Goal: Task Accomplishment & Management: Manage account settings

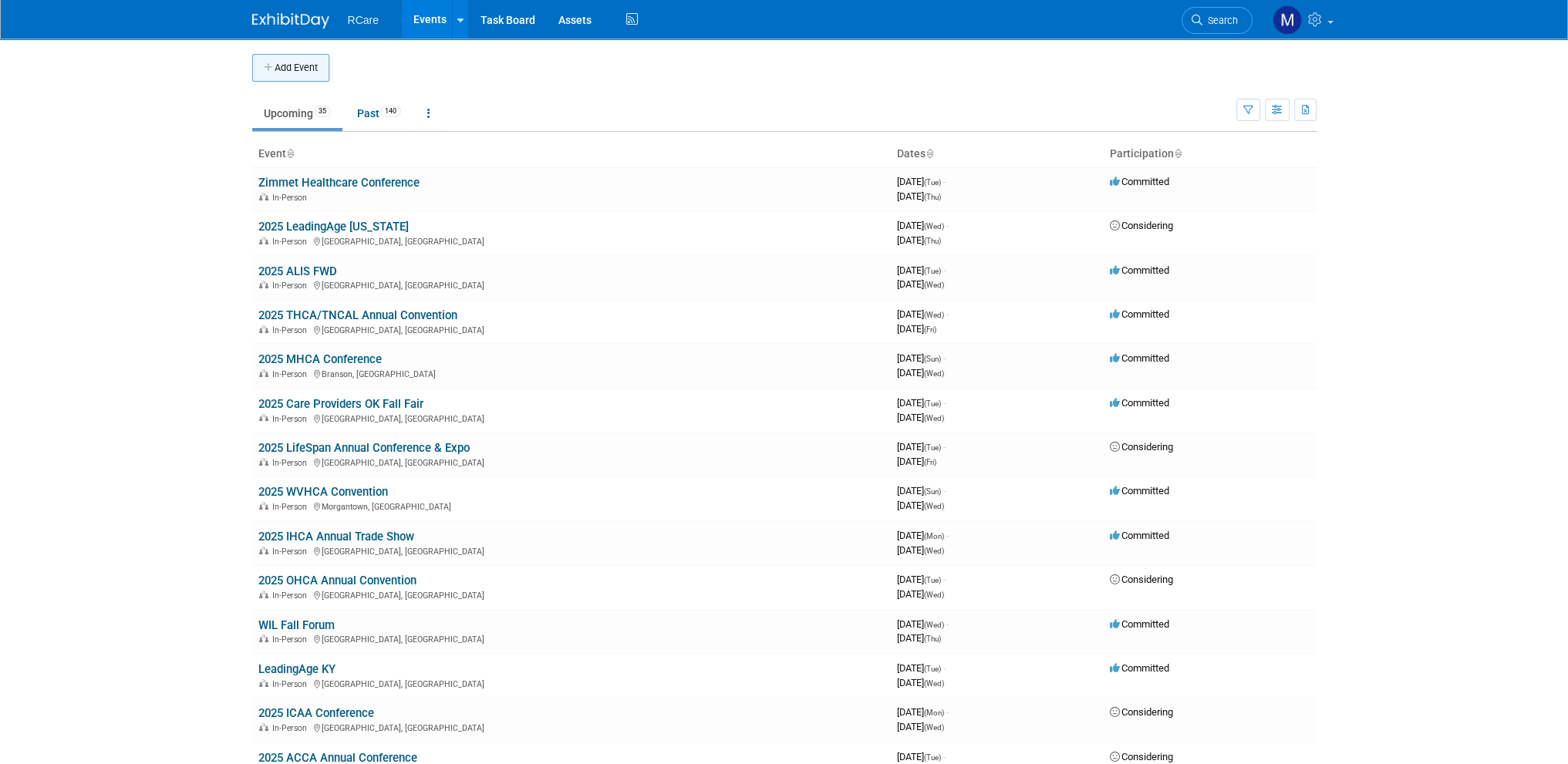
click at [290, 63] on button "Add Event" at bounding box center [290, 68] width 77 height 27
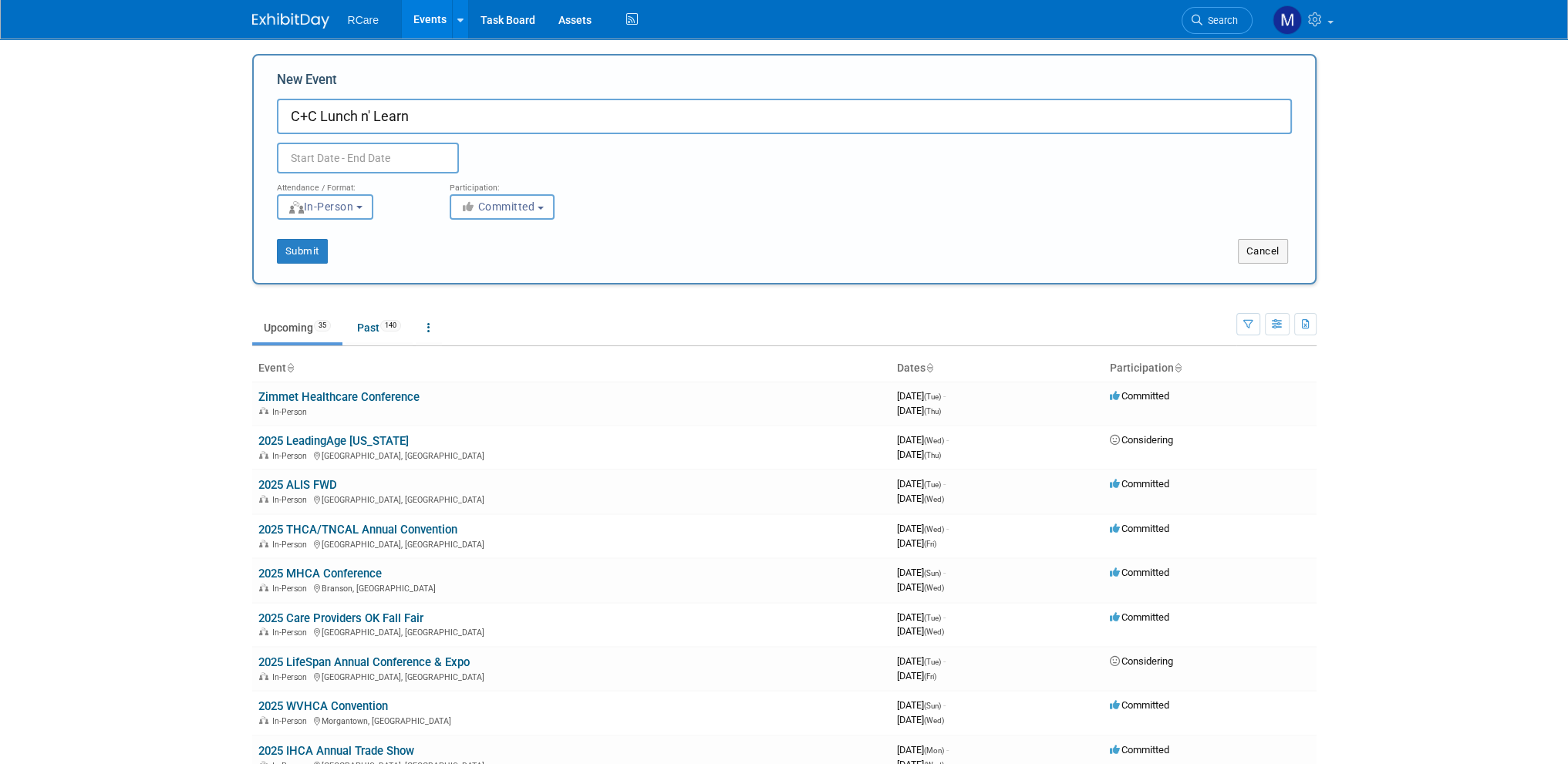
type input "C+C Lunch n' Learn"
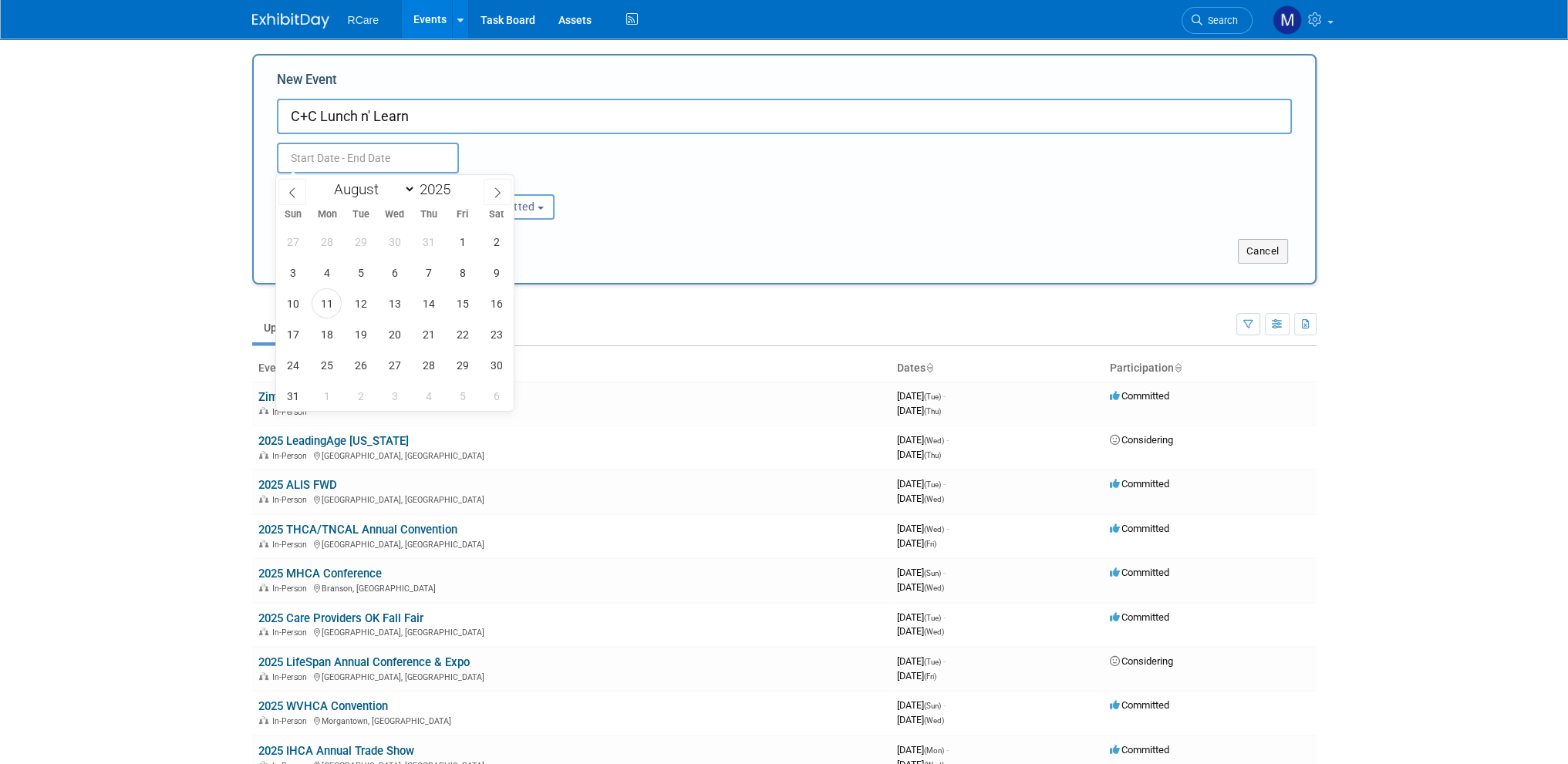
click at [331, 157] on input "text" at bounding box center [368, 157] width 182 height 30
click at [399, 364] on span "27" at bounding box center [394, 365] width 30 height 30
click at [398, 363] on span "27" at bounding box center [394, 365] width 30 height 30
type input "Aug 27, 2025 to Aug 27, 2025"
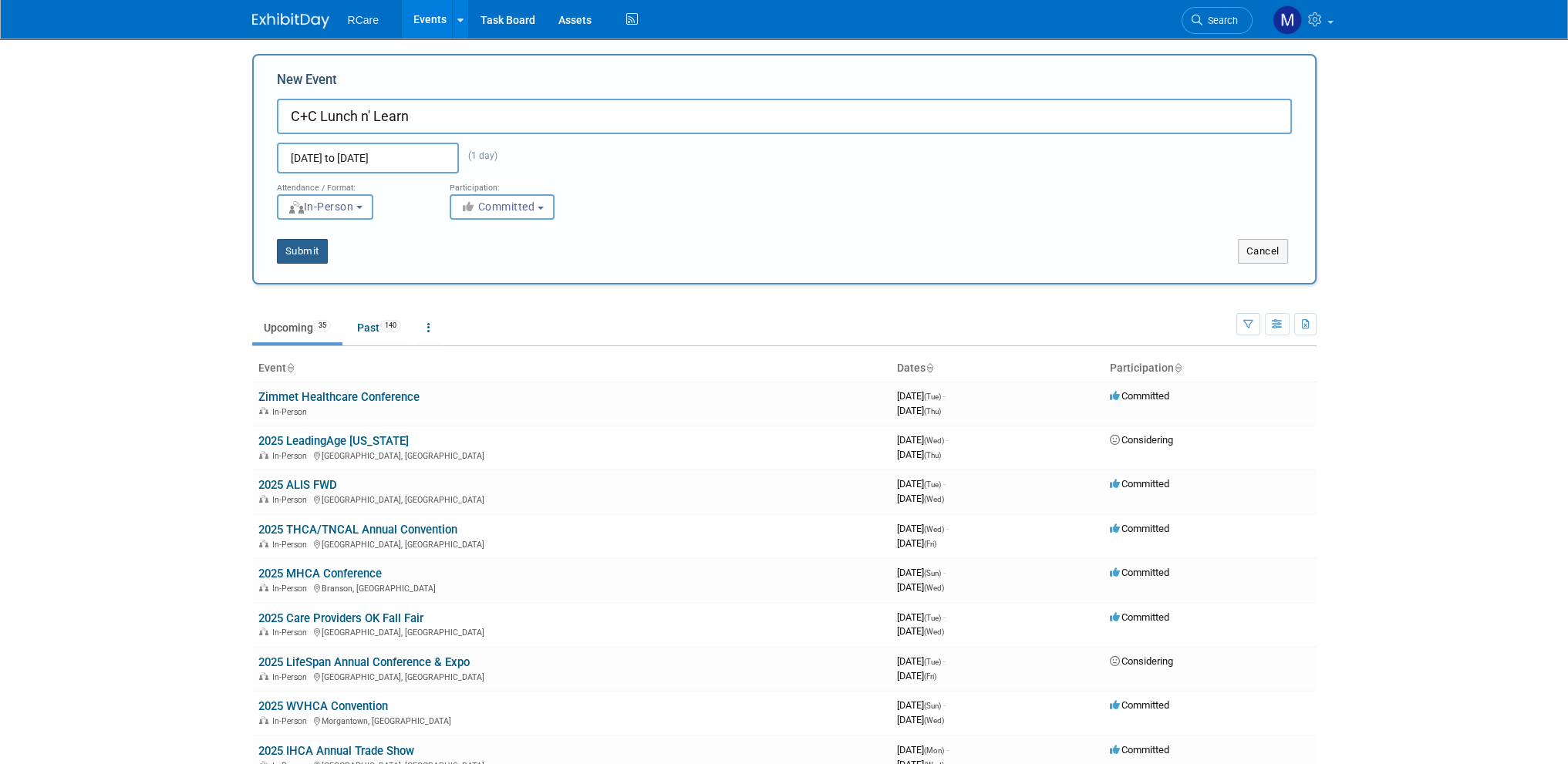
click at [299, 257] on button "Submit" at bounding box center [302, 251] width 51 height 25
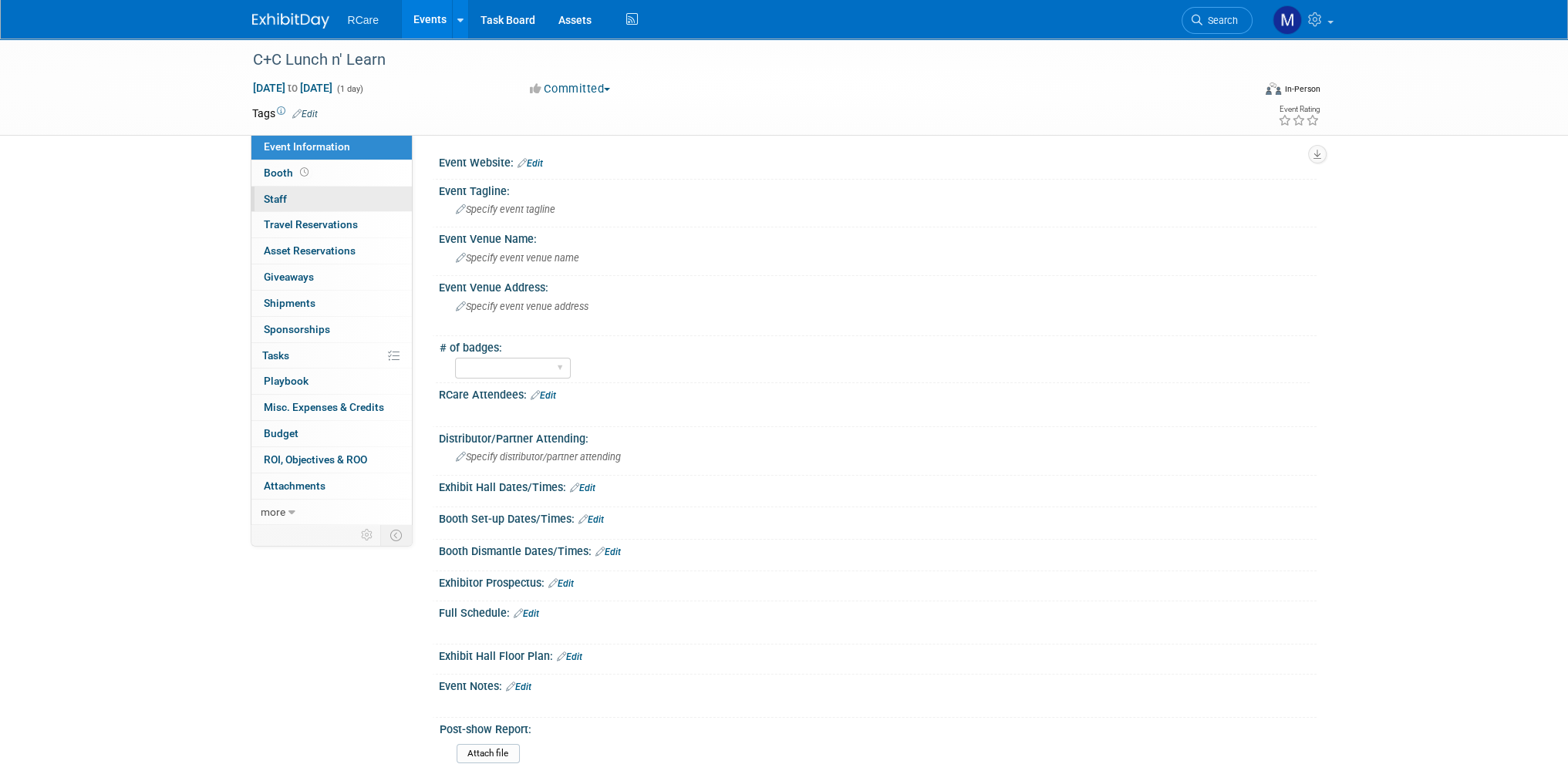
click at [287, 193] on link "0 Staff 0" at bounding box center [331, 199] width 161 height 25
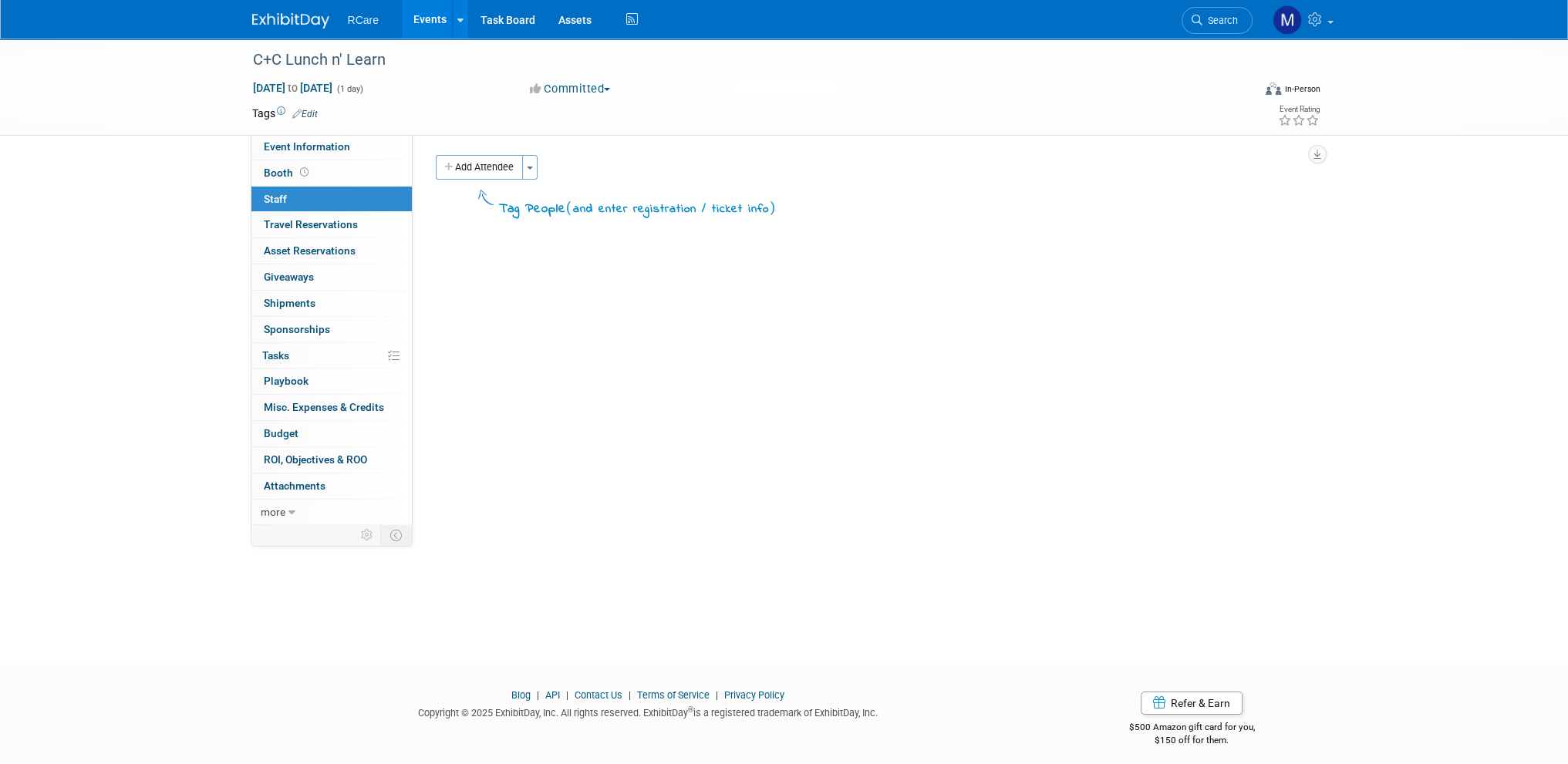
click at [539, 168] on div "Add Attendee Toggle Dropdown Quick -Tag Attendees Apply" at bounding box center [870, 167] width 869 height 25
click at [537, 168] on button "Toggle Dropdown" at bounding box center [530, 167] width 16 height 25
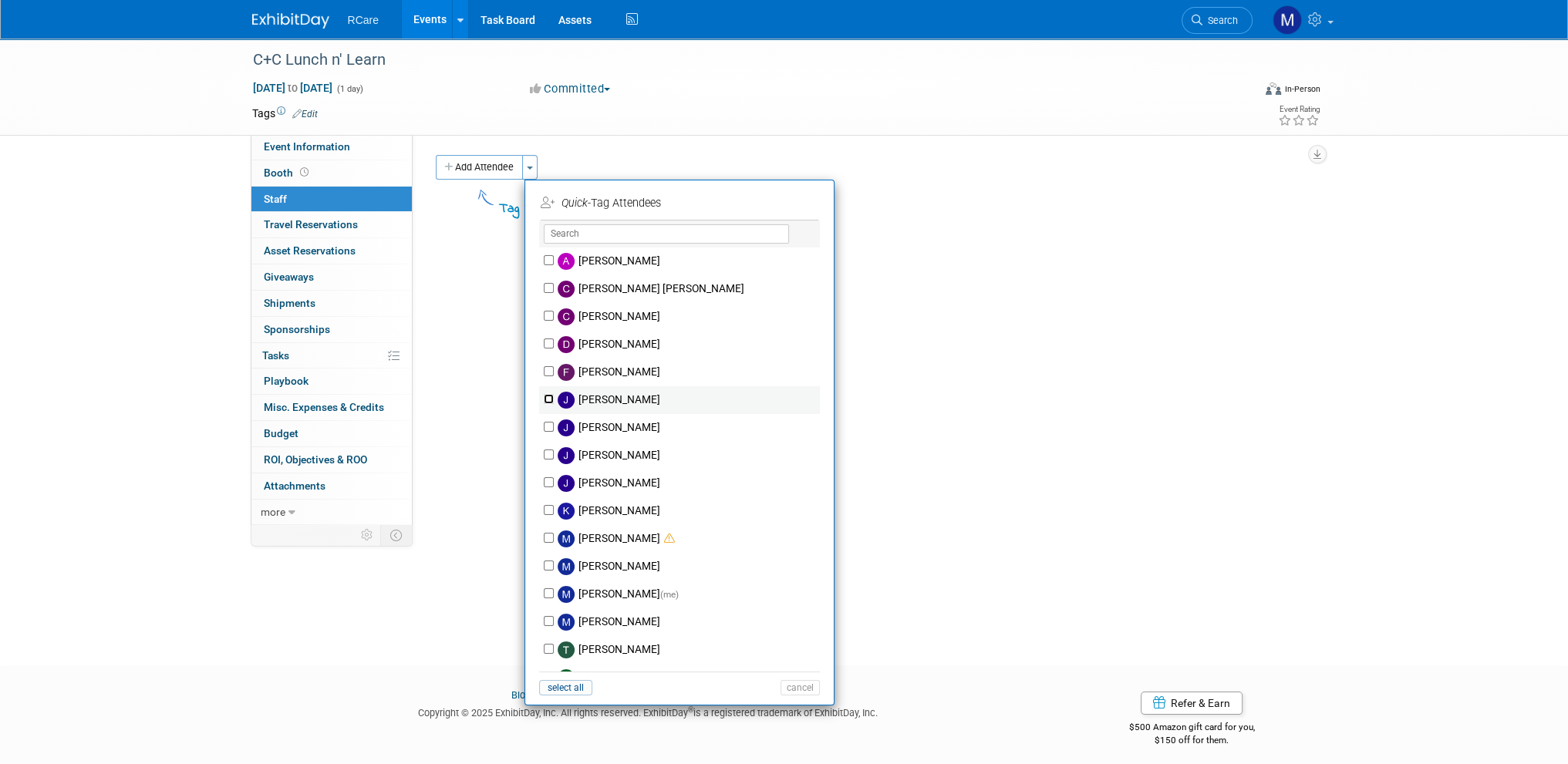
click at [547, 399] on input "Jake Vattimo" at bounding box center [548, 399] width 10 height 10
checkbox input "true"
click at [789, 203] on button "Apply" at bounding box center [794, 203] width 47 height 23
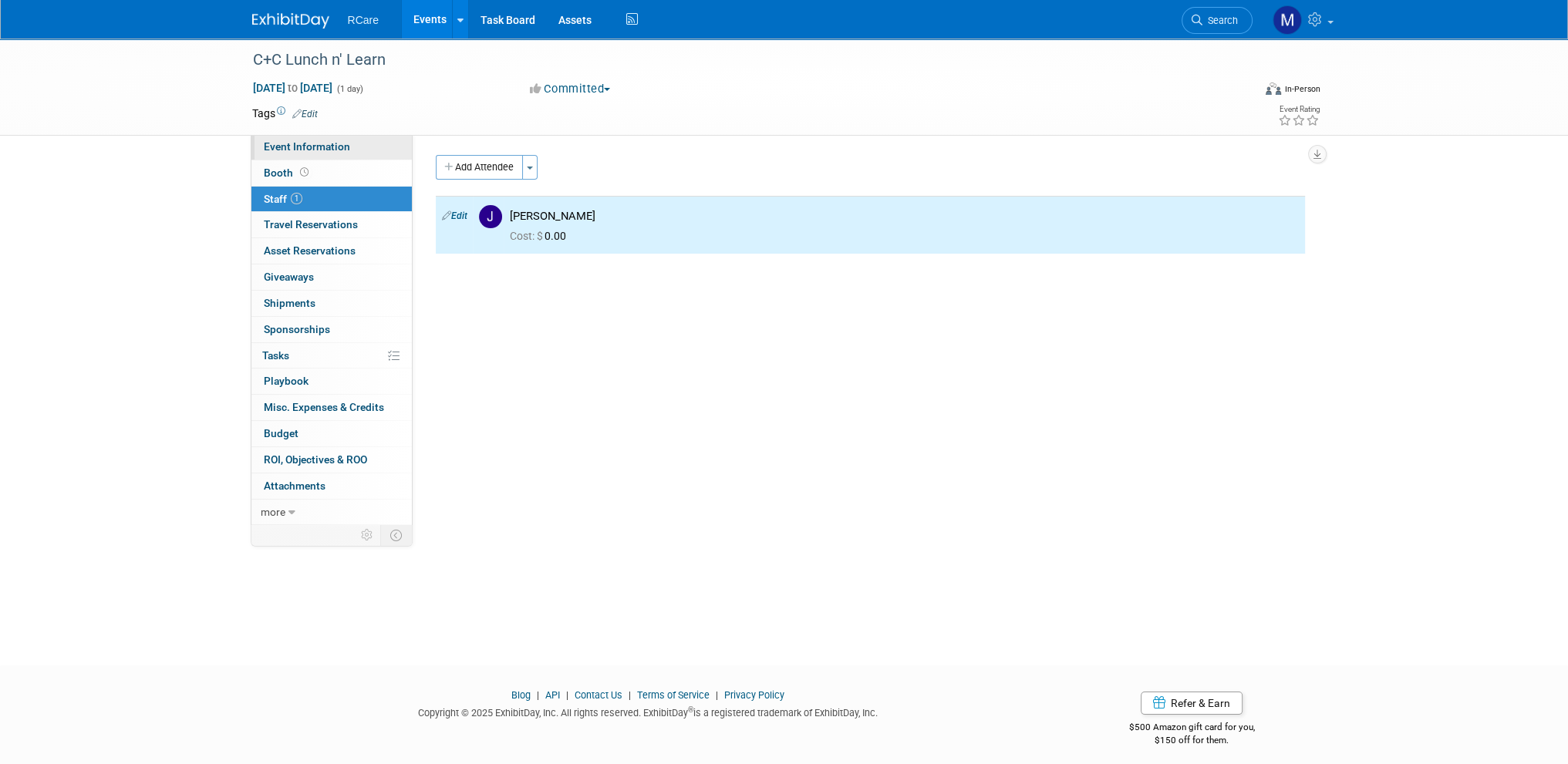
click at [317, 148] on span "Event Information" at bounding box center [307, 146] width 86 height 13
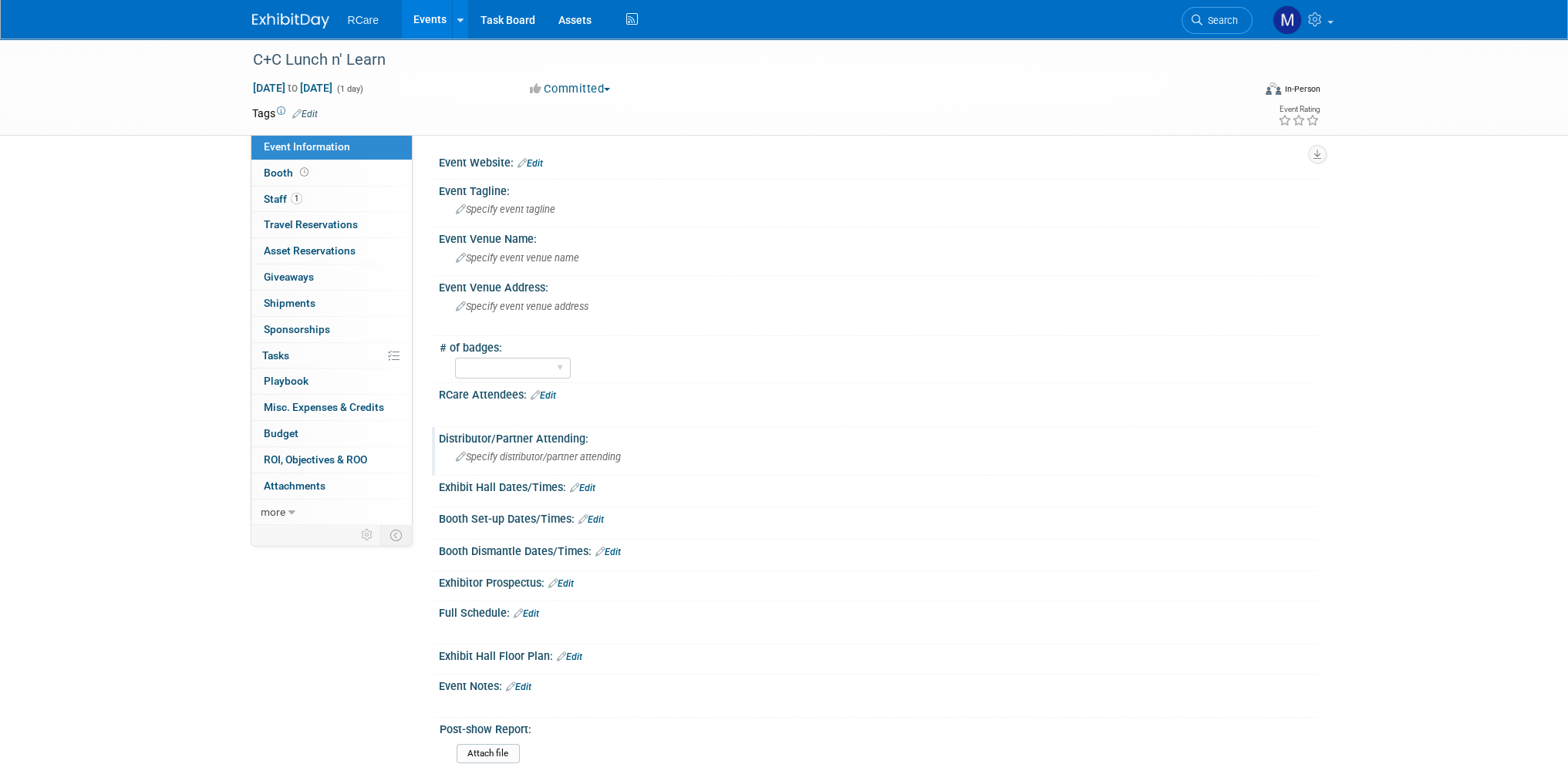
click at [557, 457] on span "Specify distributor/partner attending" at bounding box center [538, 457] width 165 height 12
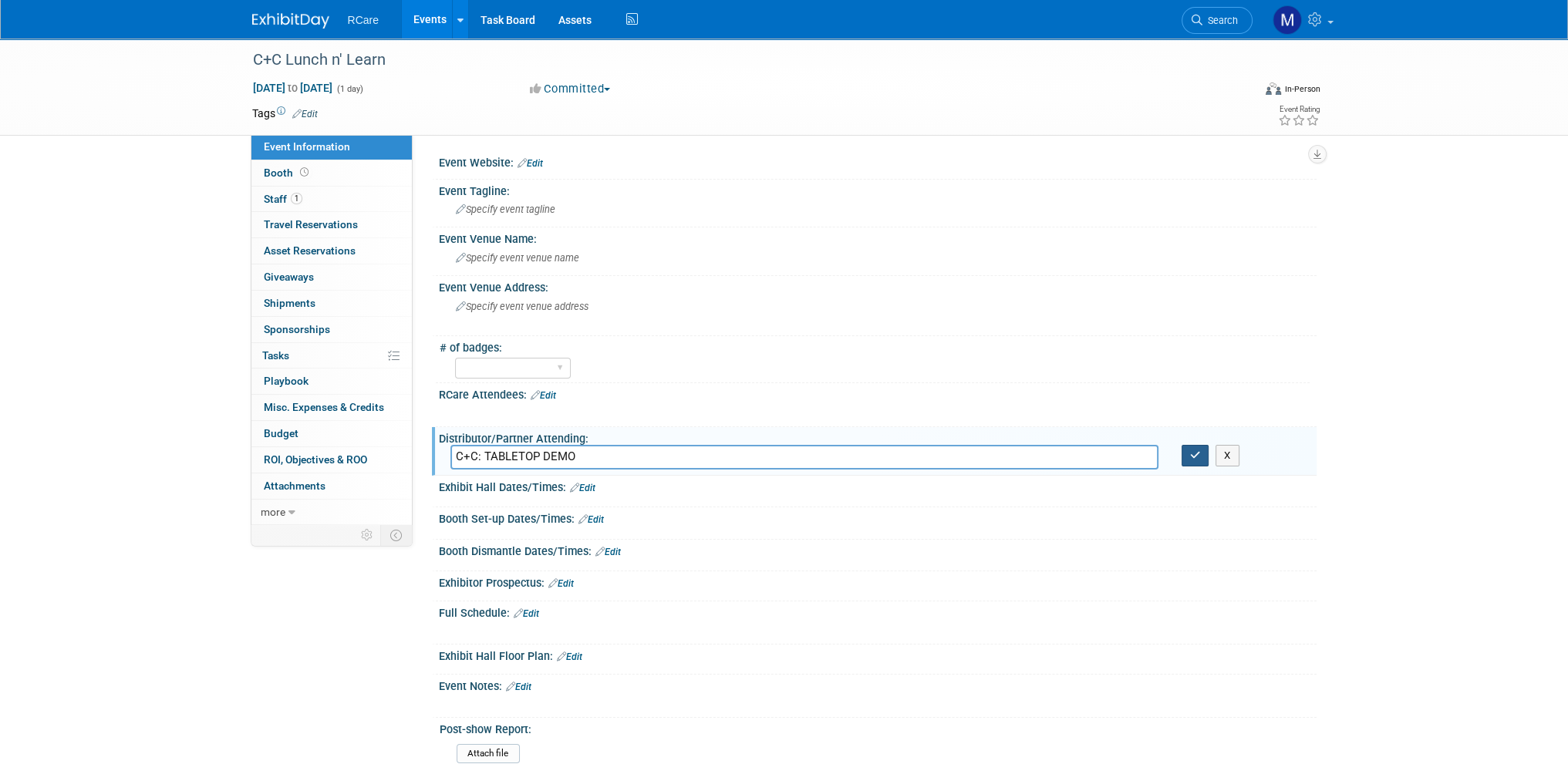
type input "C+C: TABLETOP DEMO"
click at [1189, 453] on icon "button" at bounding box center [1194, 455] width 11 height 10
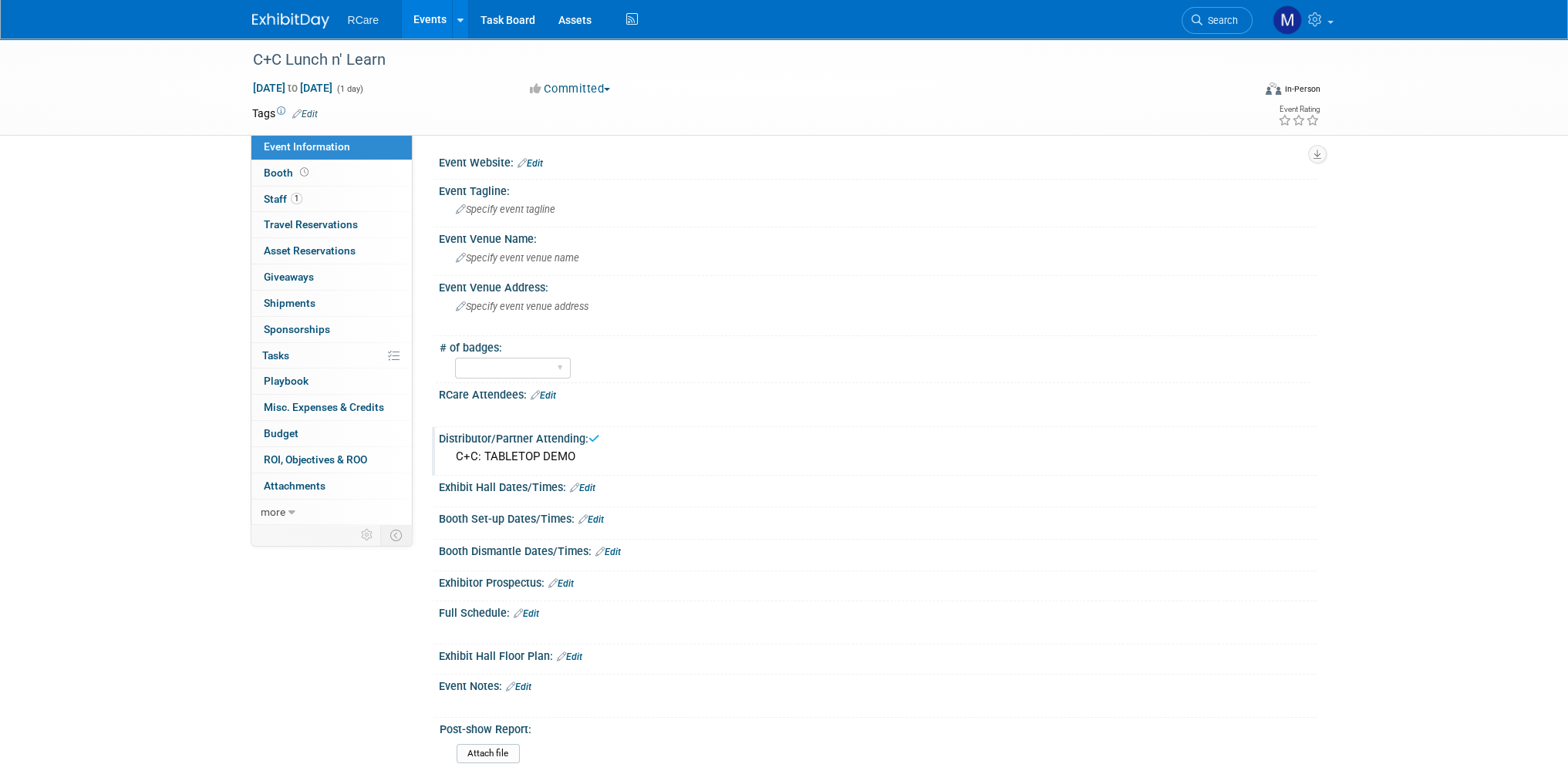
click at [435, 12] on link "Events" at bounding box center [430, 19] width 56 height 38
